Goal: Navigation & Orientation: Find specific page/section

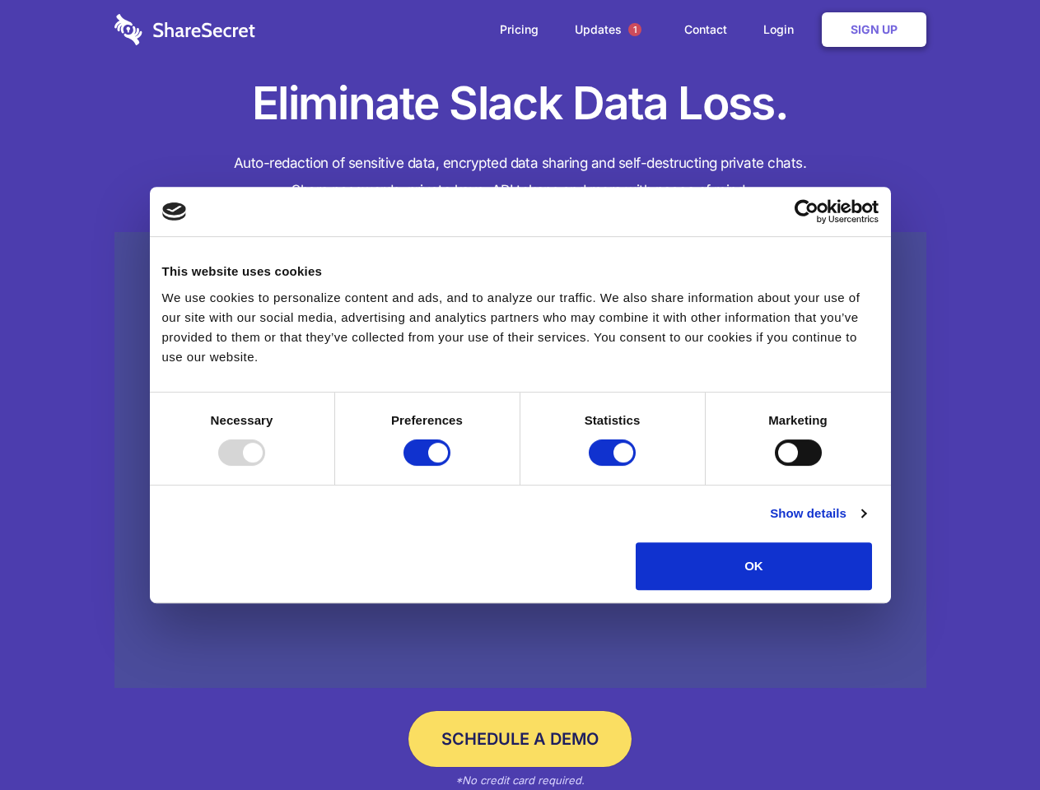
click at [265, 466] on div at bounding box center [241, 453] width 47 height 26
click at [450, 466] on input "Preferences" at bounding box center [426, 453] width 47 height 26
checkbox input "false"
click at [614, 466] on input "Statistics" at bounding box center [612, 453] width 47 height 26
checkbox input "false"
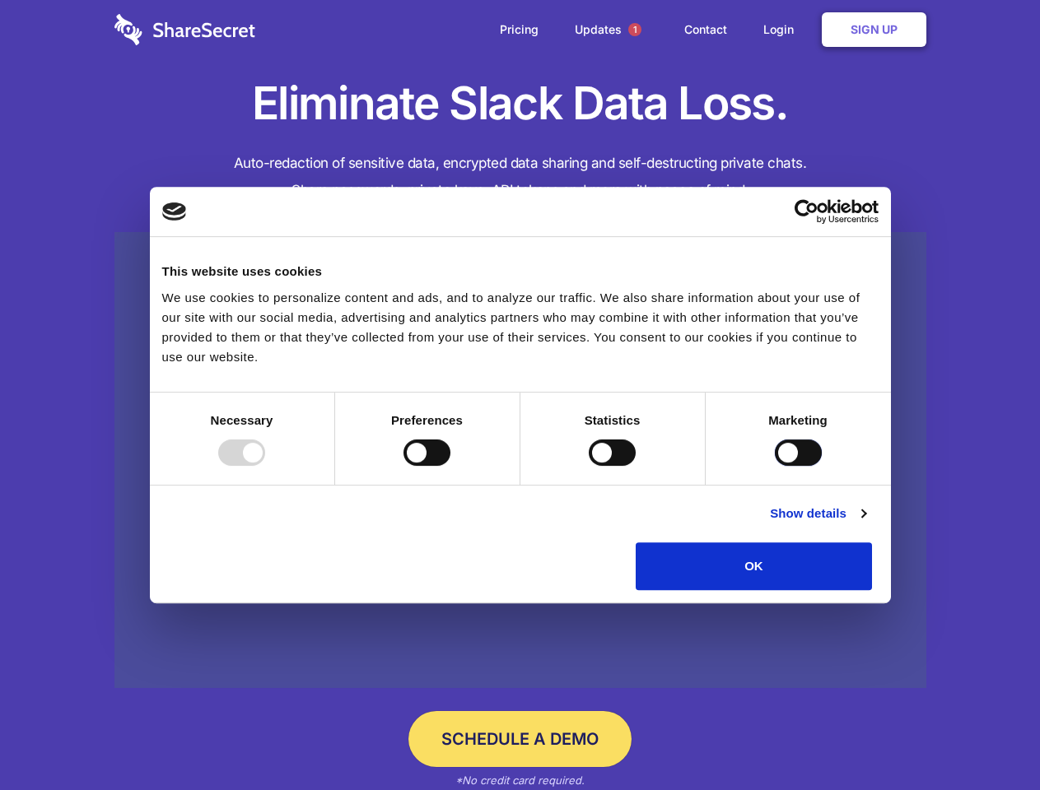
click at [775, 466] on input "Marketing" at bounding box center [798, 453] width 47 height 26
checkbox input "true"
click at [865, 524] on link "Show details" at bounding box center [817, 514] width 95 height 20
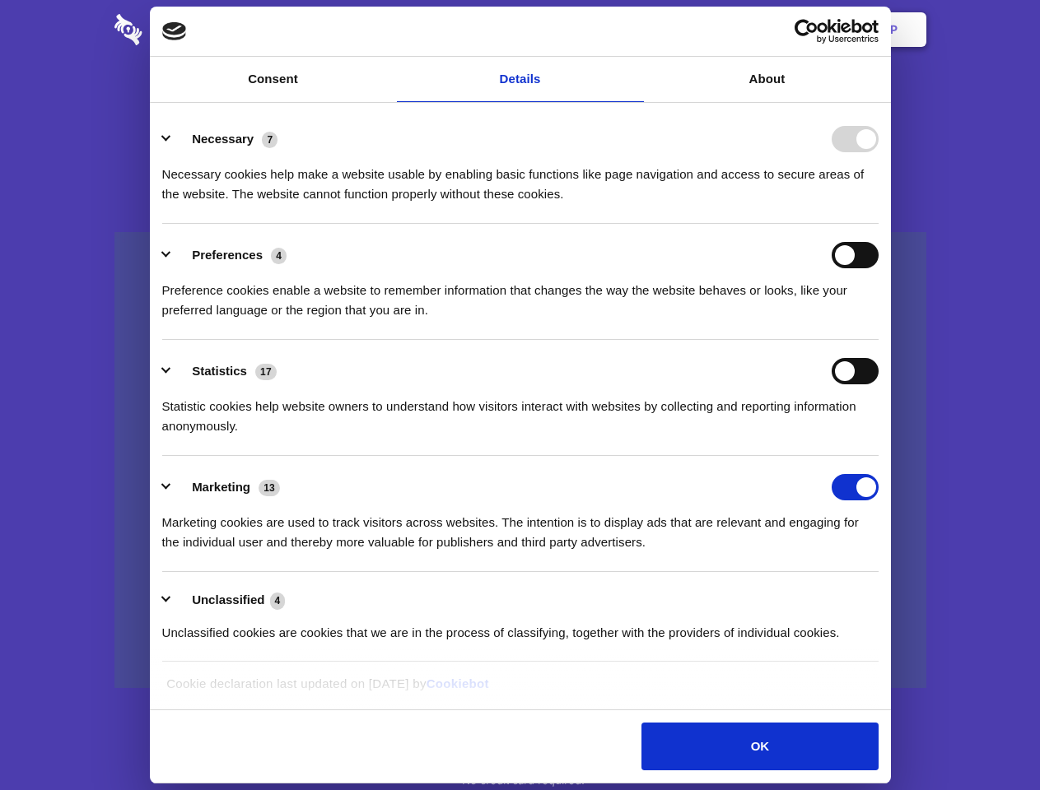
click at [878, 224] on li "Necessary 7 Necessary cookies help make a website usable by enabling basic func…" at bounding box center [520, 166] width 716 height 116
click at [634, 30] on span "1" at bounding box center [634, 29] width 13 height 13
